Goal: Task Accomplishment & Management: Manage account settings

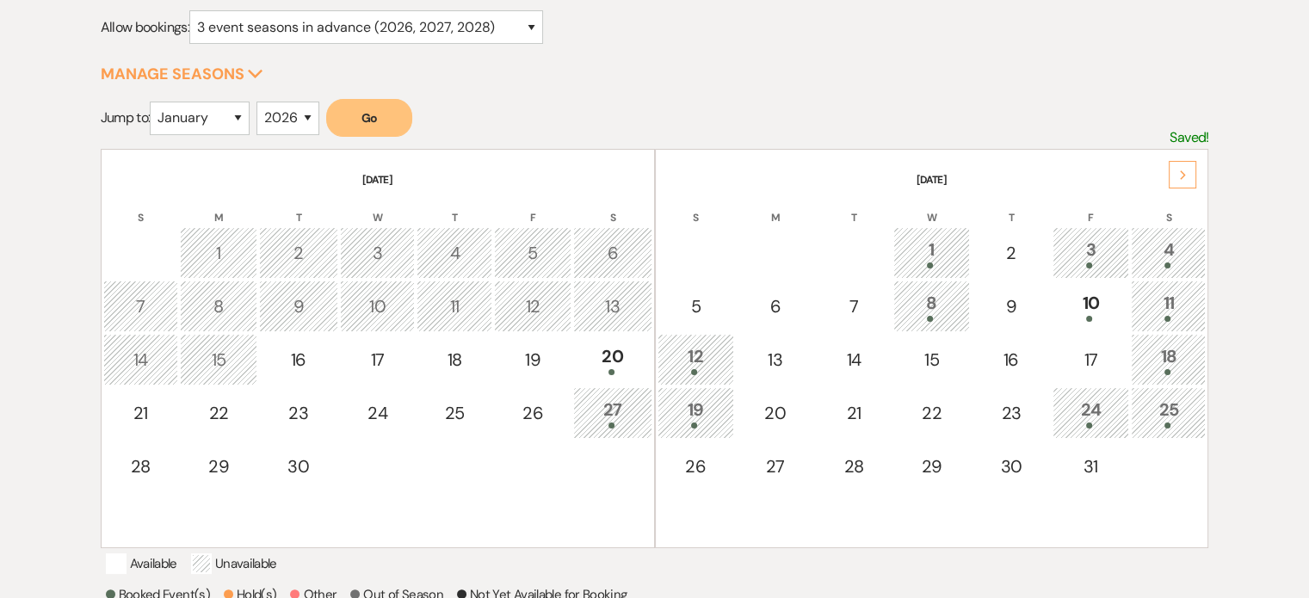
scroll to position [258, 0]
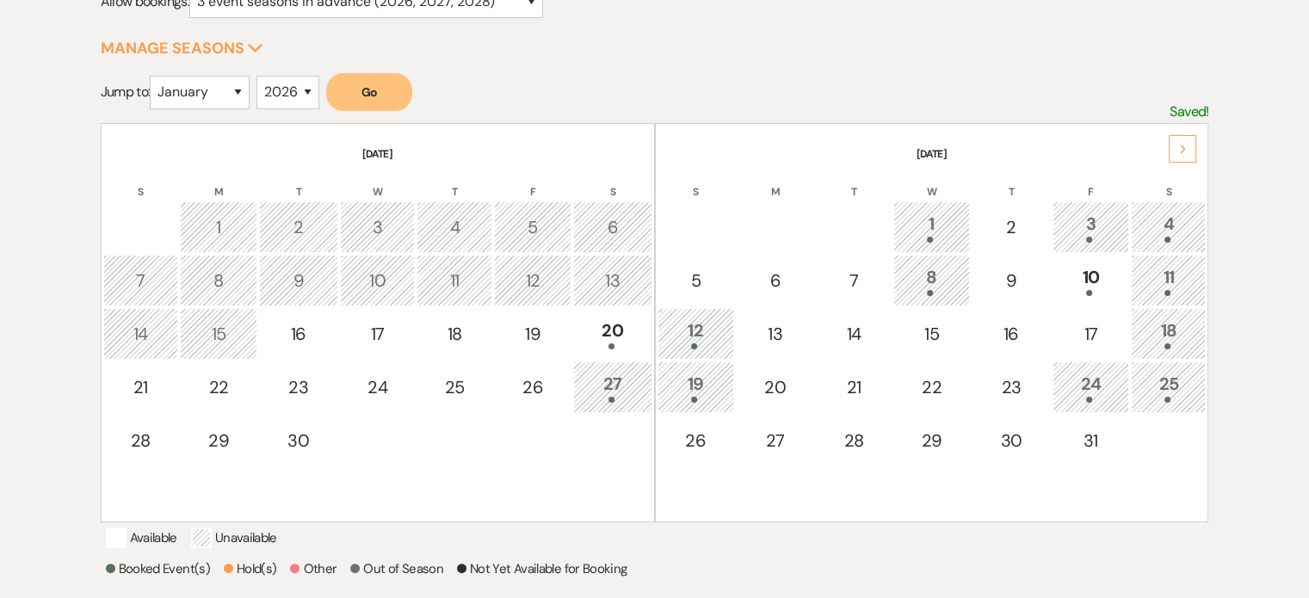
click at [1180, 154] on div "Next" at bounding box center [1183, 149] width 28 height 28
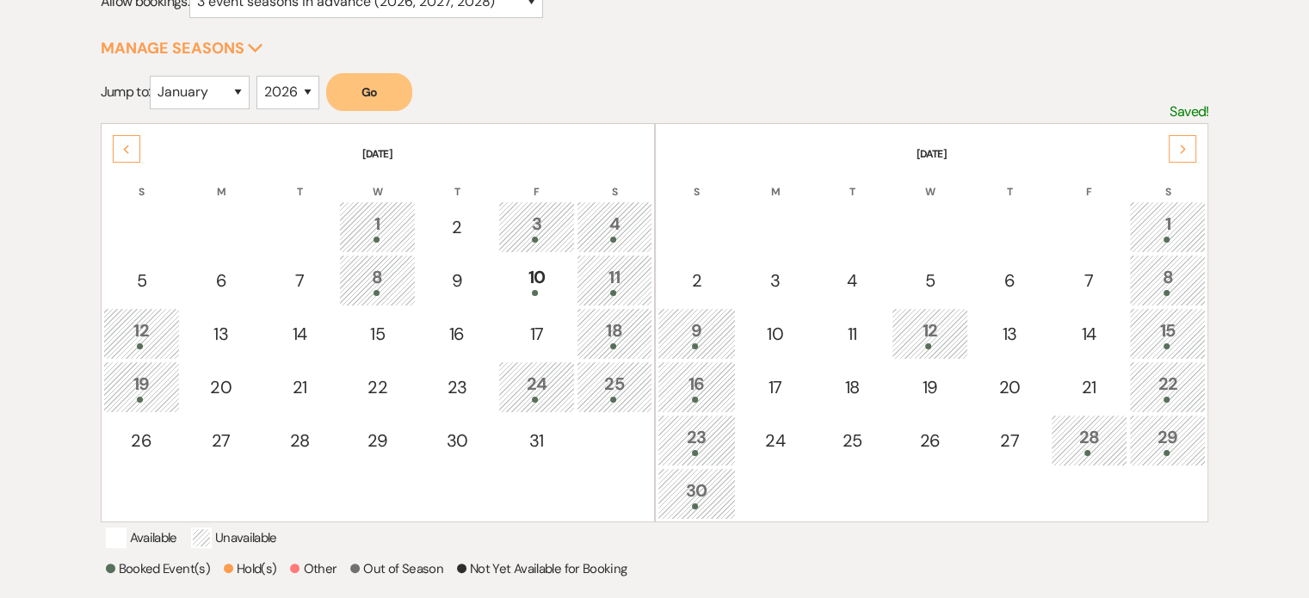
click at [1180, 153] on div "Next" at bounding box center [1183, 149] width 28 height 28
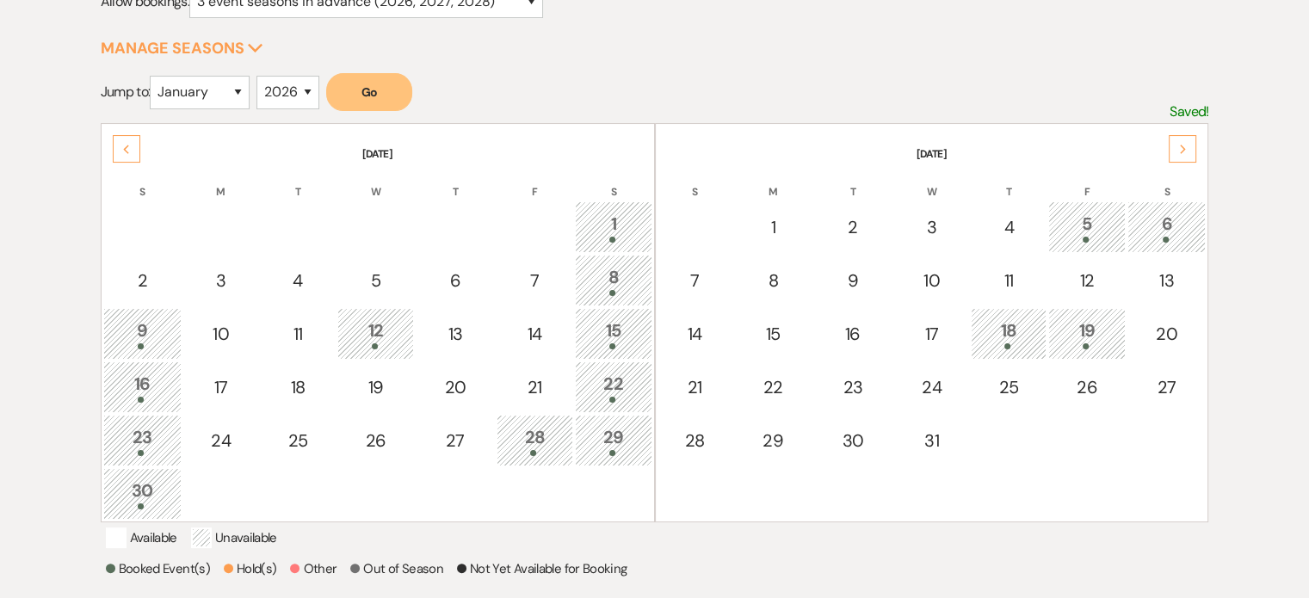
click at [1180, 153] on div "Next" at bounding box center [1183, 149] width 28 height 28
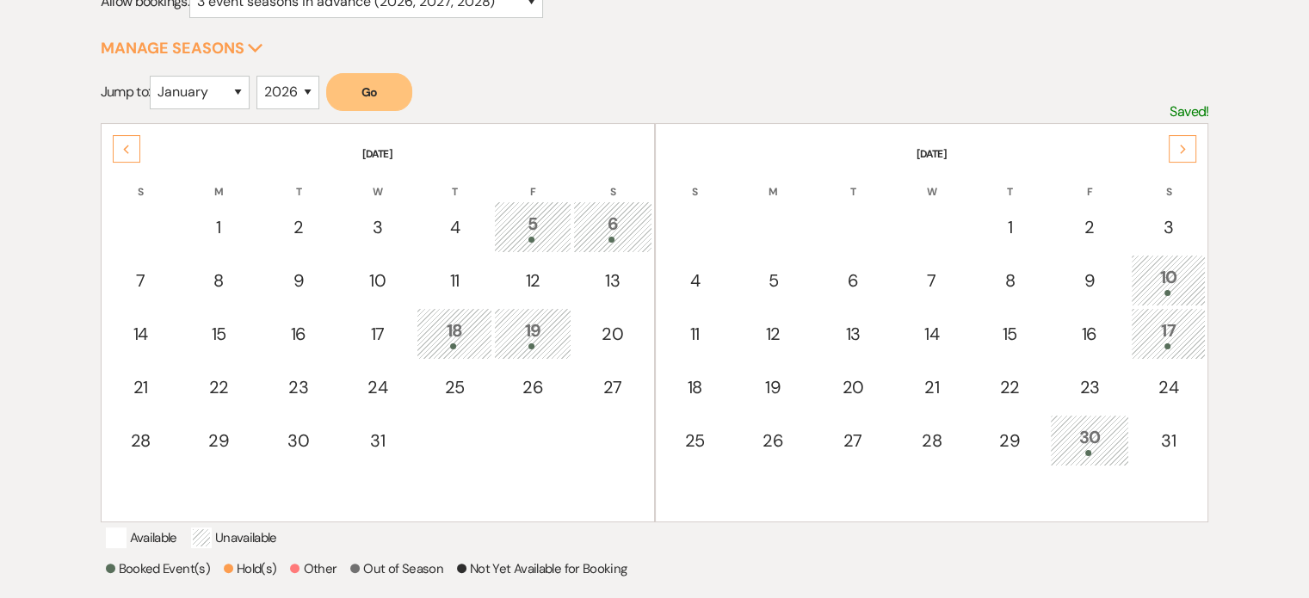
click at [1180, 153] on div "Next" at bounding box center [1183, 149] width 28 height 28
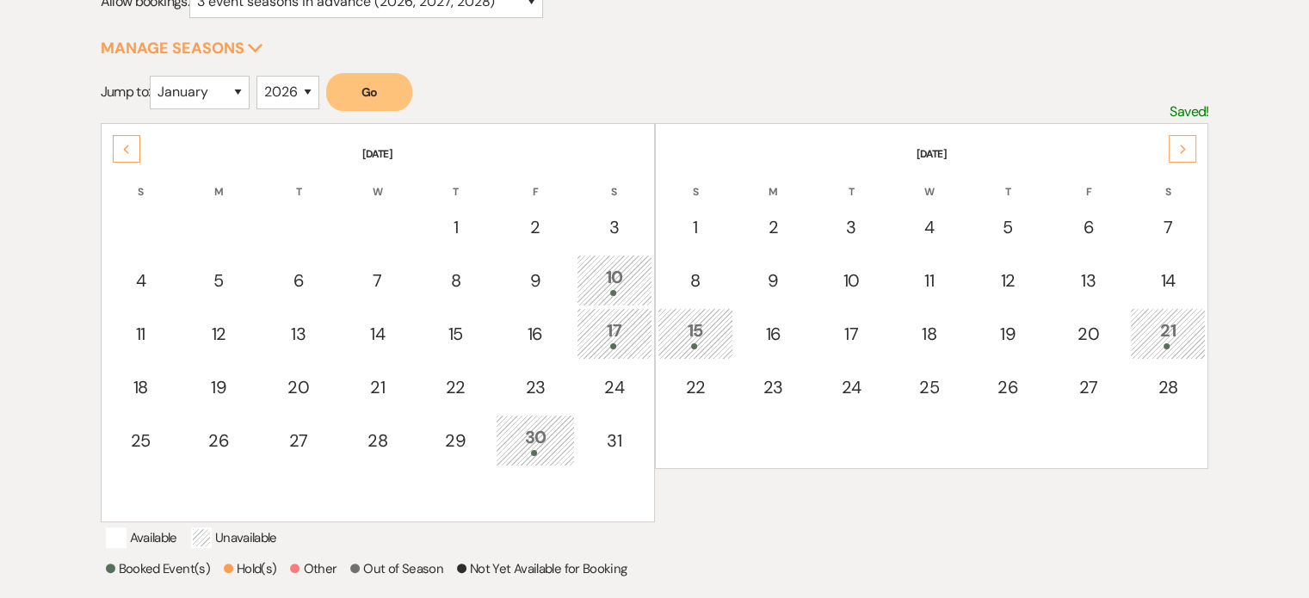
click at [1180, 153] on div "Next" at bounding box center [1183, 149] width 28 height 28
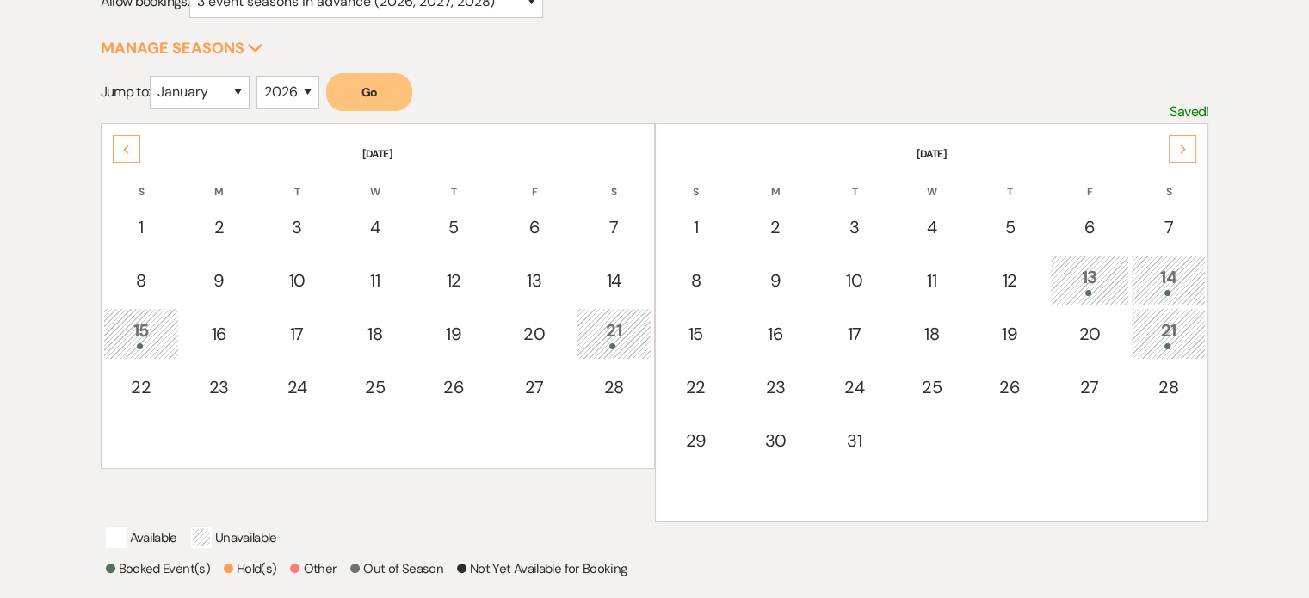
click at [1184, 150] on icon "Next" at bounding box center [1183, 150] width 9 height 10
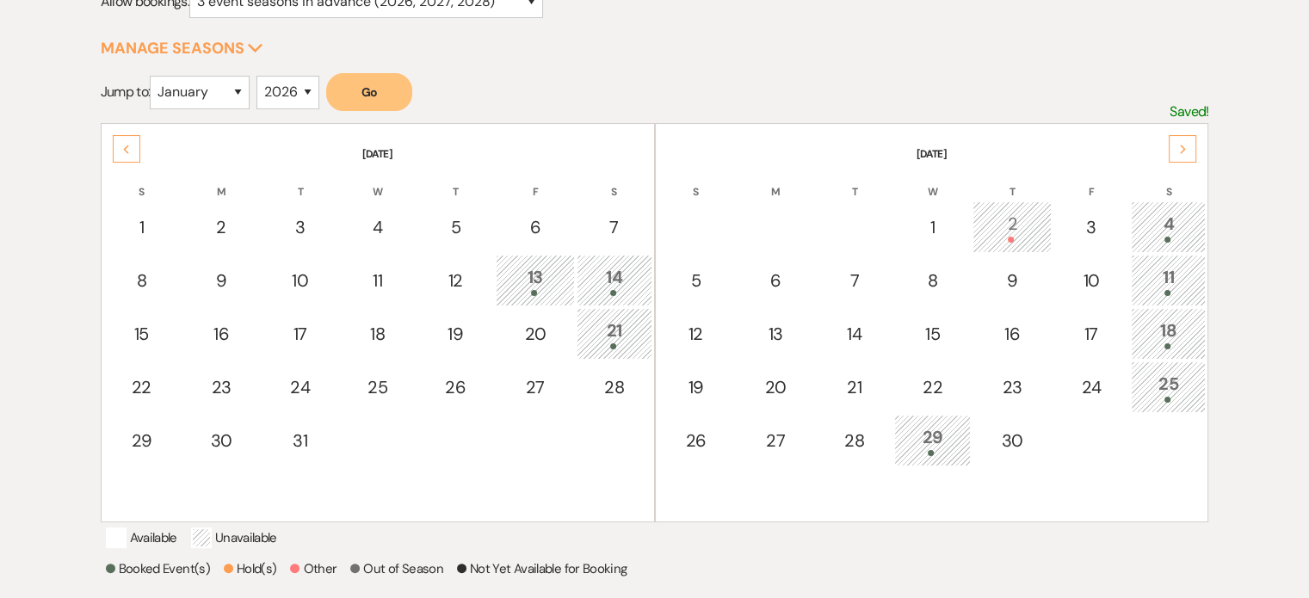
click at [1177, 147] on div "Next" at bounding box center [1183, 149] width 28 height 28
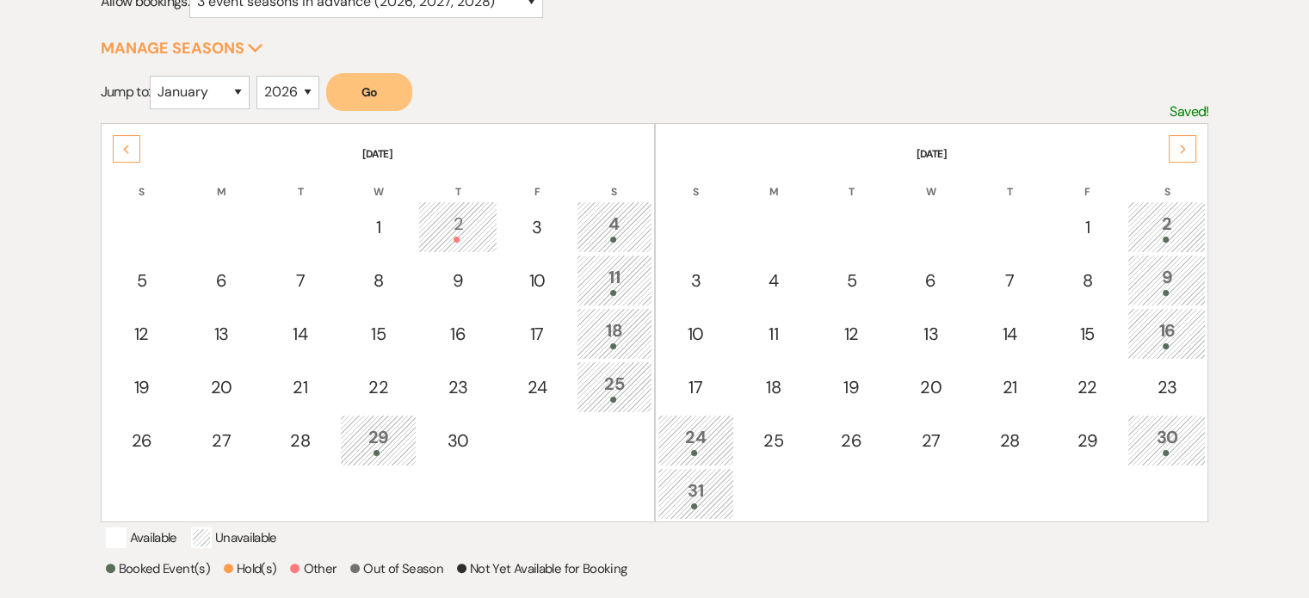
click at [1177, 147] on div "Next" at bounding box center [1183, 149] width 28 height 28
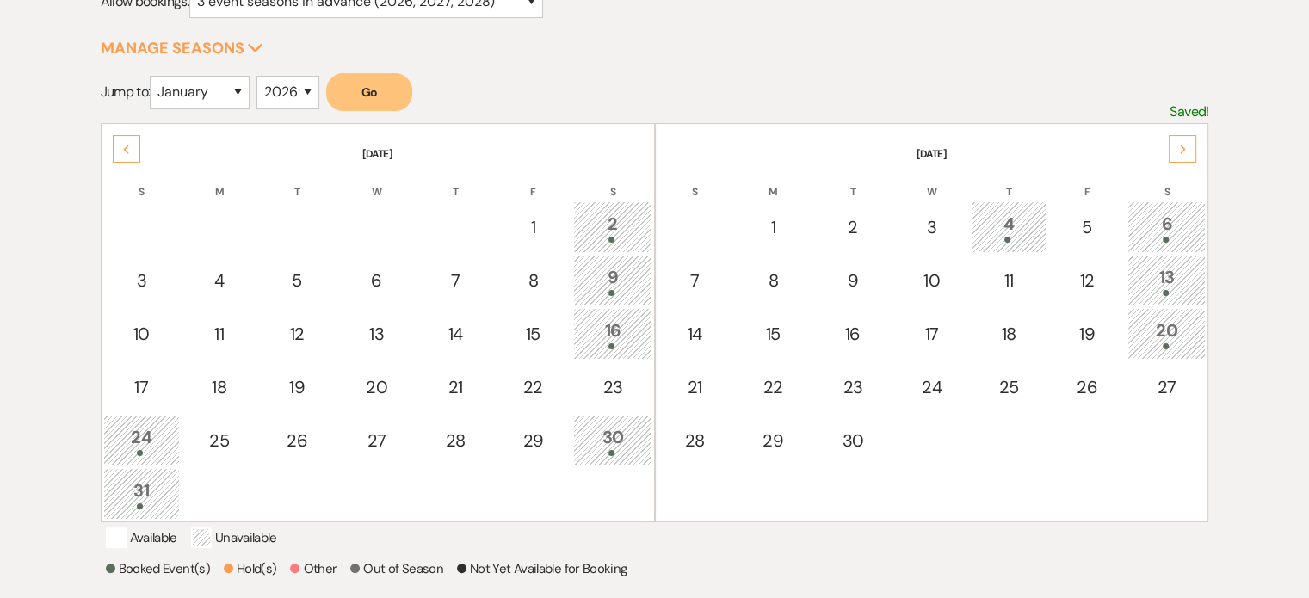
click at [1177, 147] on div "Next" at bounding box center [1183, 149] width 28 height 28
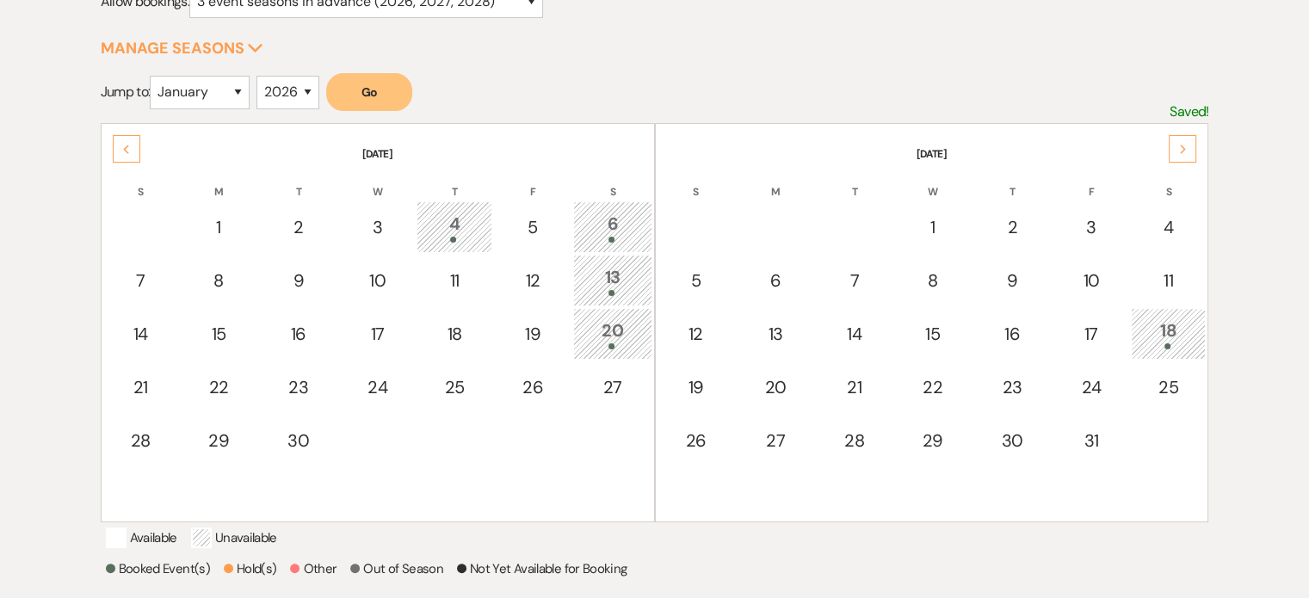
click at [1177, 147] on div "Next" at bounding box center [1183, 149] width 28 height 28
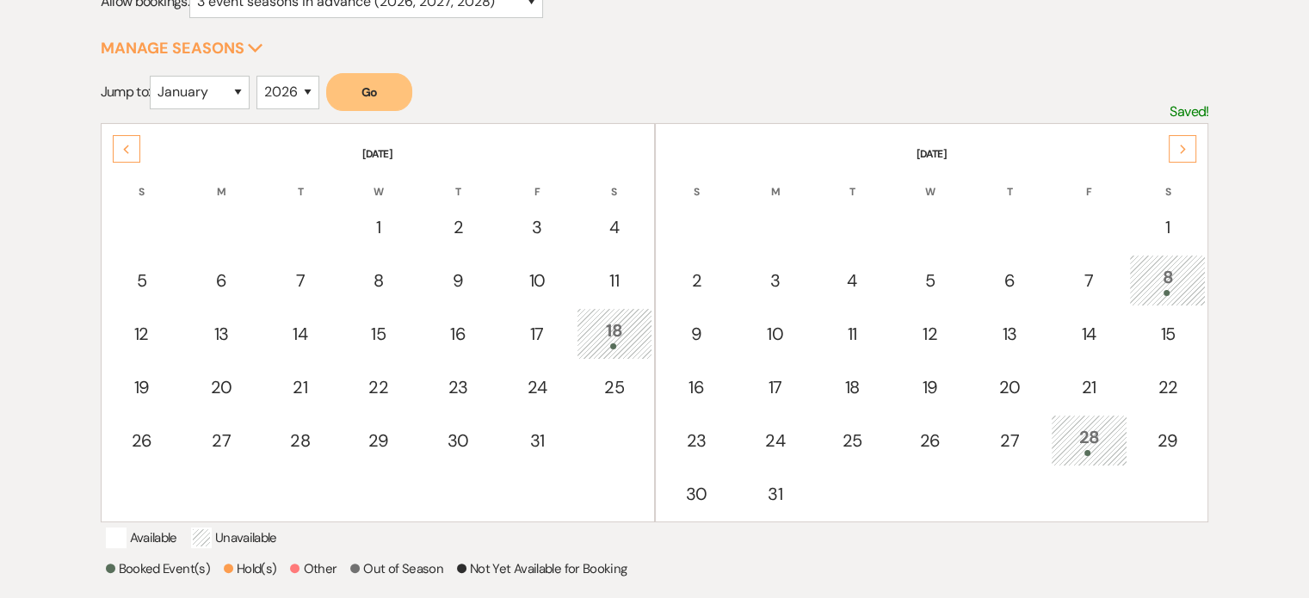
click at [1179, 145] on icon "Next" at bounding box center [1183, 150] width 9 height 10
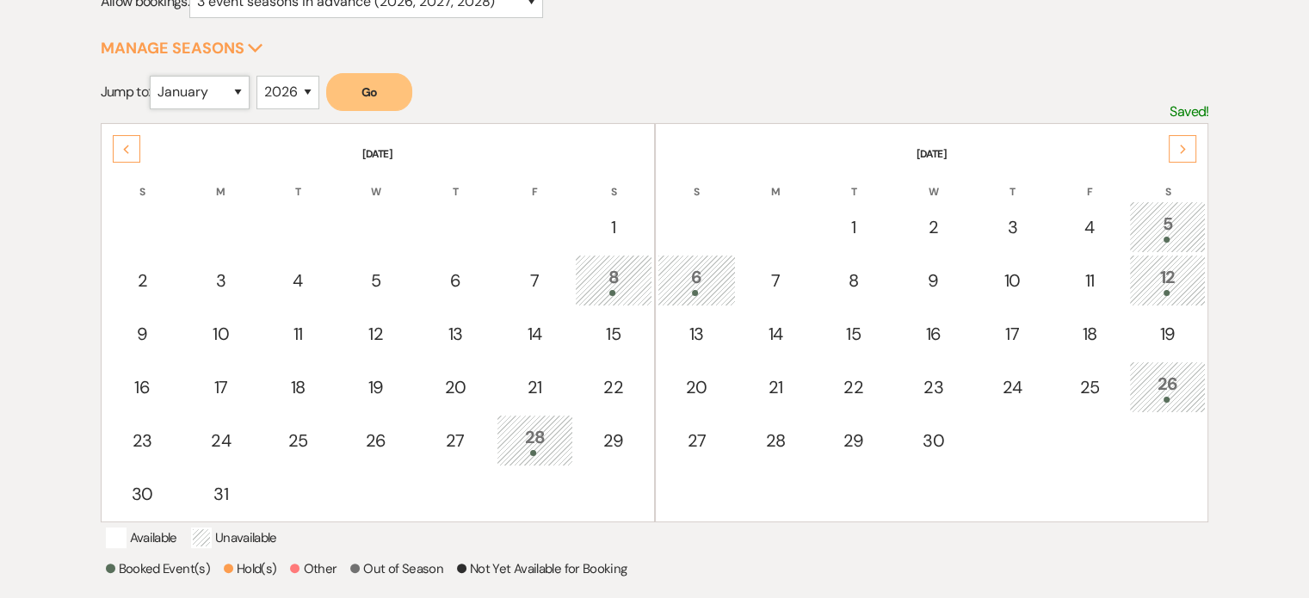
click at [222, 84] on select "January February March April May June July August September October November De…" at bounding box center [200, 93] width 100 height 34
select select "10"
click at [154, 76] on select "January February March April May June July August September October November De…" at bounding box center [200, 93] width 100 height 34
click at [296, 90] on select "2025 2026 2027 2028 2029" at bounding box center [288, 93] width 63 height 34
select select "2025"
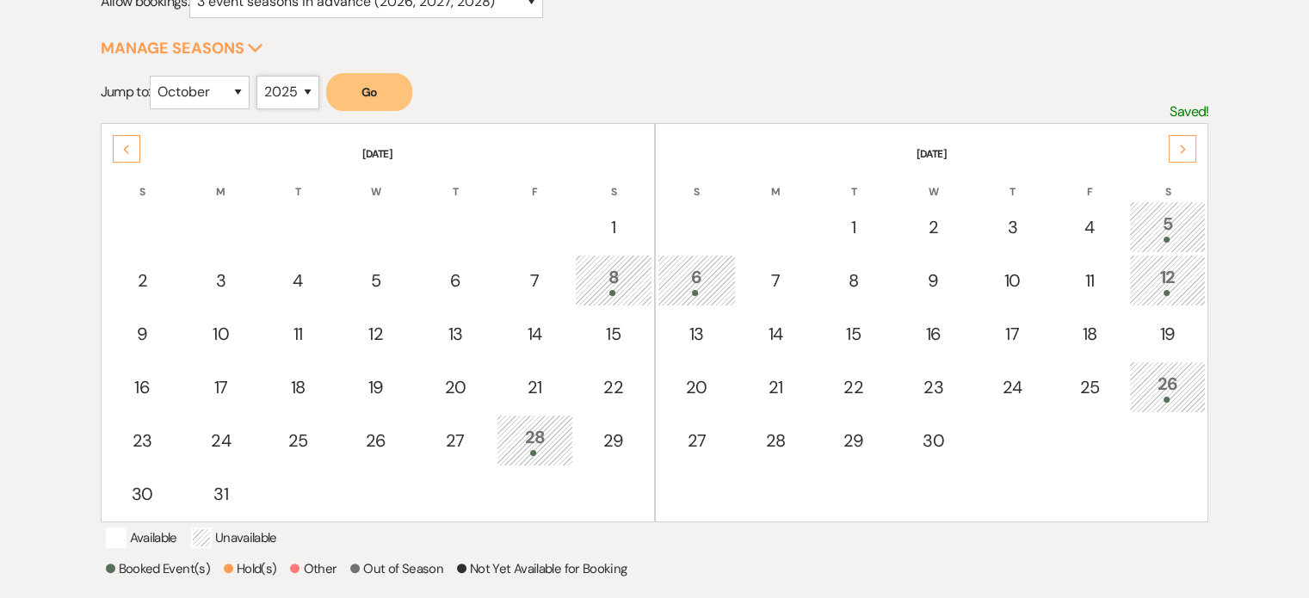
click at [262, 76] on select "2025 2026 2027 2028 2029" at bounding box center [288, 93] width 63 height 34
click at [391, 96] on button "Go" at bounding box center [369, 92] width 86 height 38
